Goal: Check status: Check status

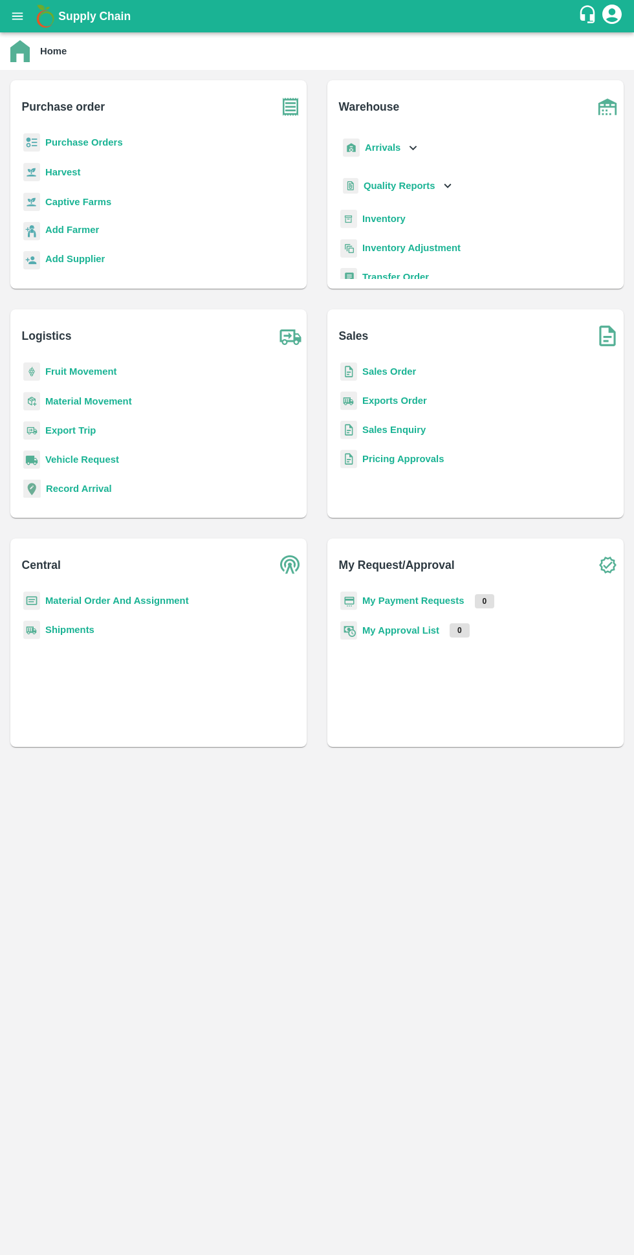
click at [383, 599] on b "My Payment Requests" at bounding box center [413, 600] width 102 height 10
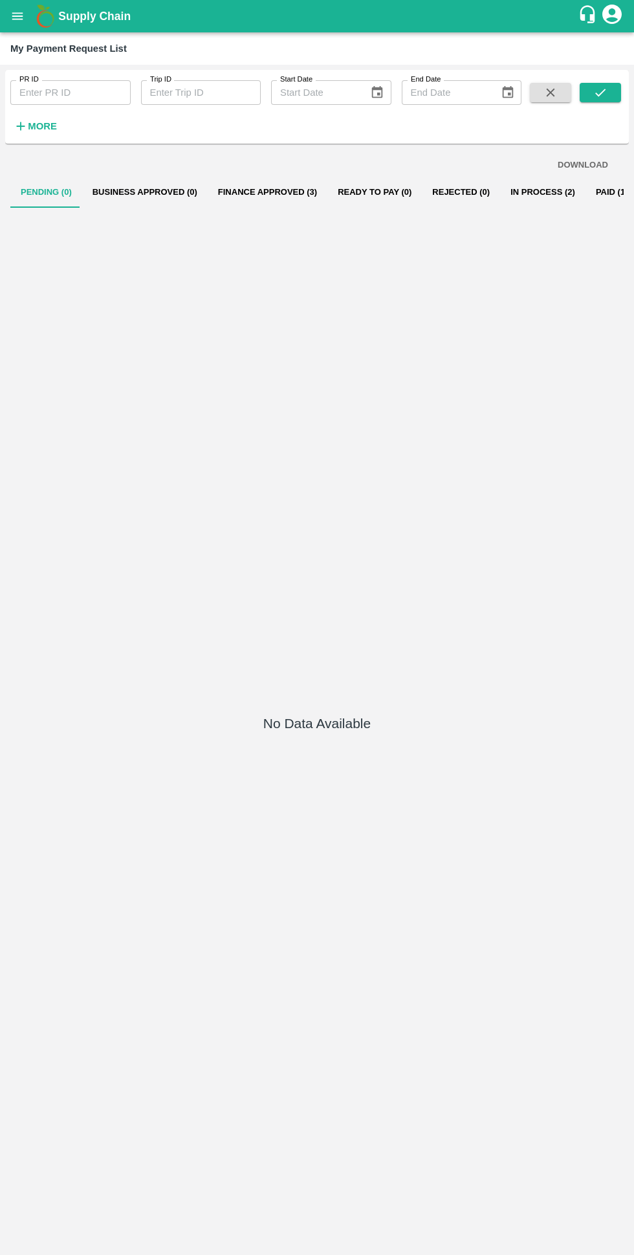
click at [236, 200] on button "Finance Approved (3)" at bounding box center [268, 192] width 120 height 31
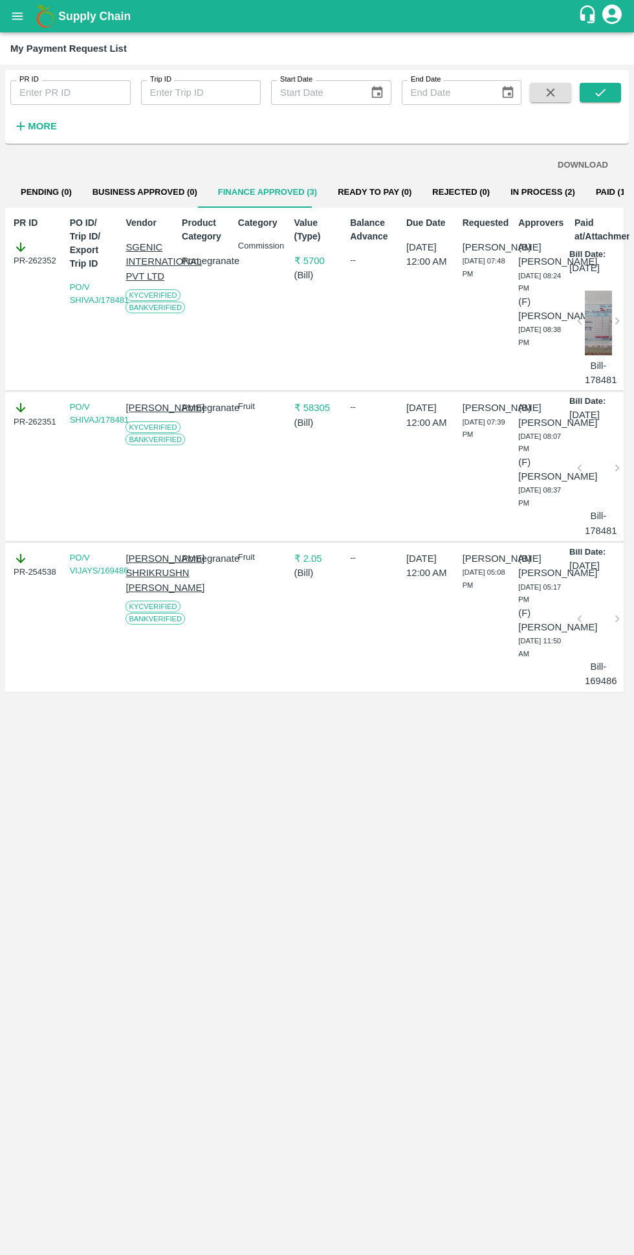
click at [507, 190] on button "In Process (2)" at bounding box center [542, 192] width 85 height 31
